Goal: Task Accomplishment & Management: Use online tool/utility

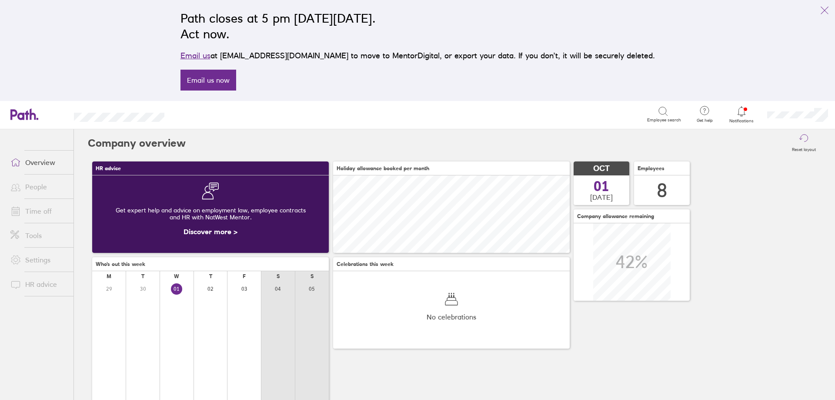
scroll to position [77, 237]
click at [742, 112] on icon at bounding box center [741, 111] width 10 height 10
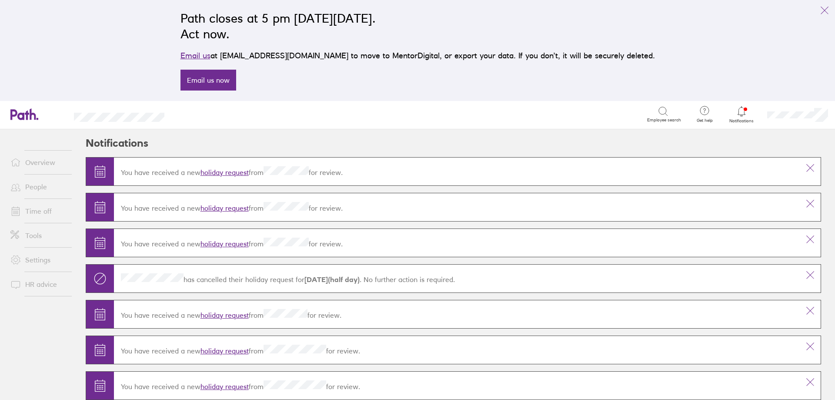
click at [209, 173] on link "holiday request" at bounding box center [225, 172] width 48 height 9
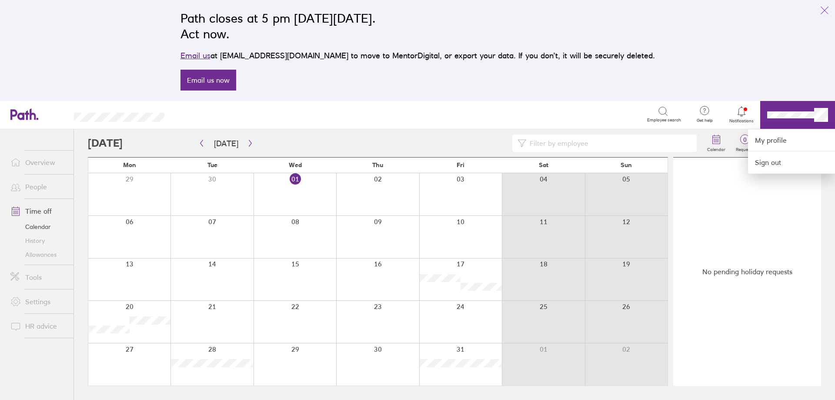
click at [42, 161] on div at bounding box center [417, 200] width 835 height 400
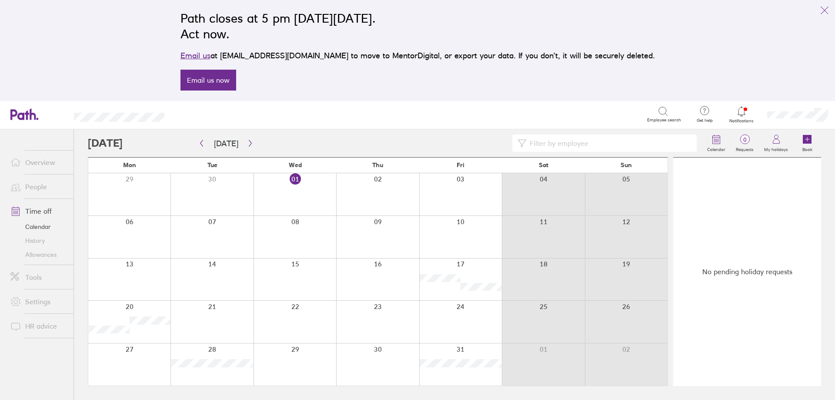
click at [32, 280] on link "Tools" at bounding box center [38, 276] width 70 height 17
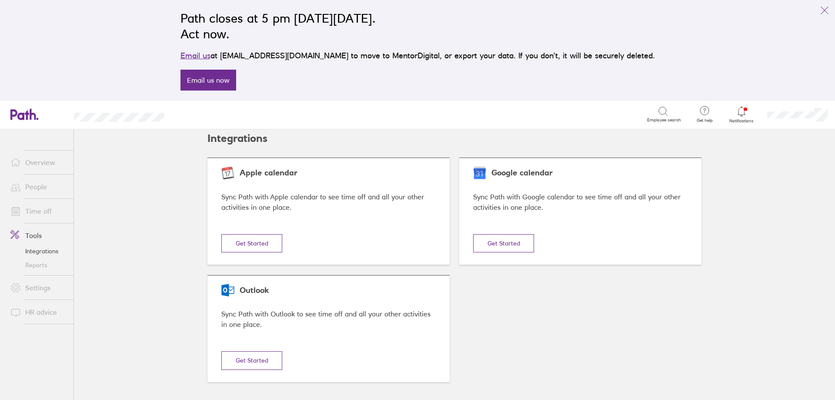
scroll to position [6, 0]
click at [32, 292] on link "Settings" at bounding box center [38, 287] width 70 height 17
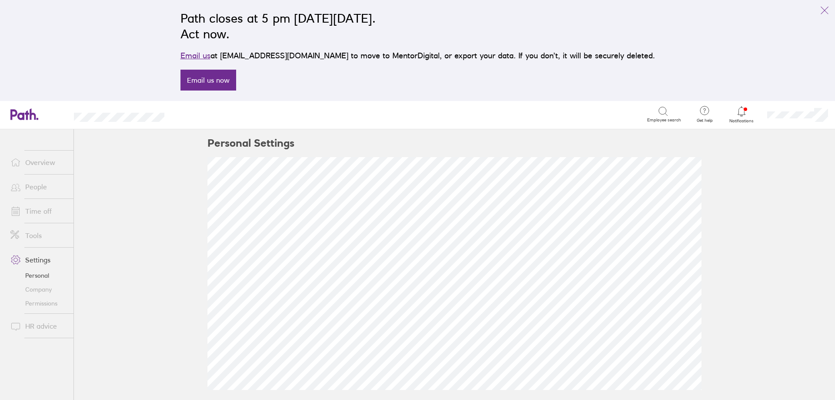
click at [51, 234] on link "Tools" at bounding box center [38, 235] width 70 height 17
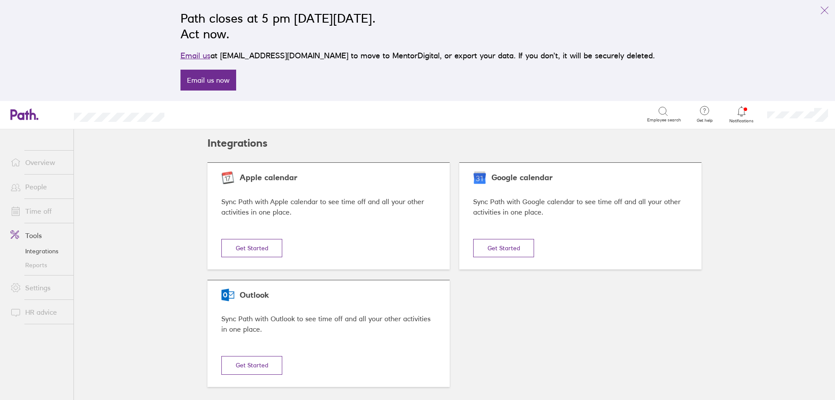
click at [45, 208] on link "Time off" at bounding box center [38, 210] width 70 height 17
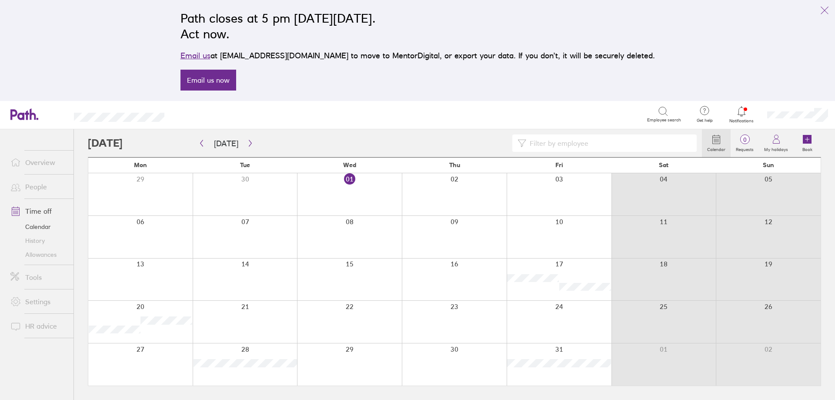
click at [37, 279] on link "Tools" at bounding box center [38, 276] width 70 height 17
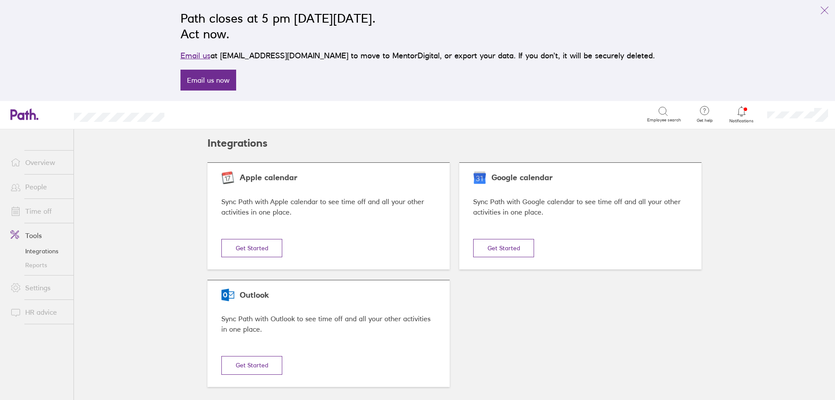
click at [41, 267] on link "Reports" at bounding box center [38, 265] width 70 height 14
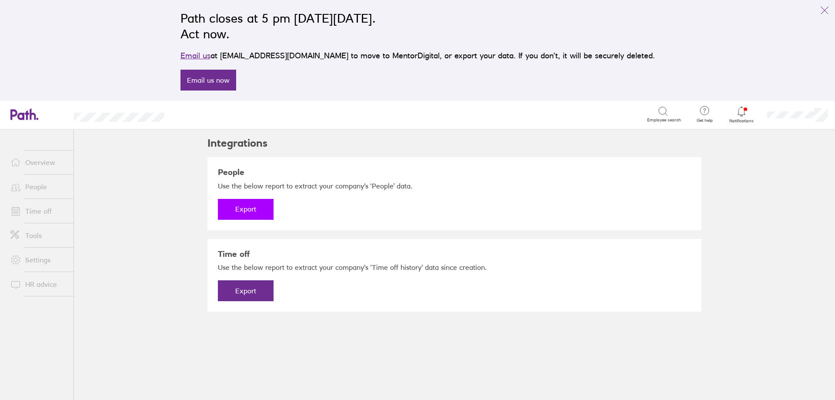
click at [241, 206] on button "Export" at bounding box center [246, 209] width 56 height 21
click at [239, 207] on link "Download" at bounding box center [246, 209] width 56 height 21
click at [254, 287] on button "Export" at bounding box center [246, 290] width 56 height 21
click at [254, 287] on link "Download" at bounding box center [246, 290] width 56 height 21
click at [739, 110] on icon at bounding box center [741, 111] width 10 height 10
